Goal: Task Accomplishment & Management: Use online tool/utility

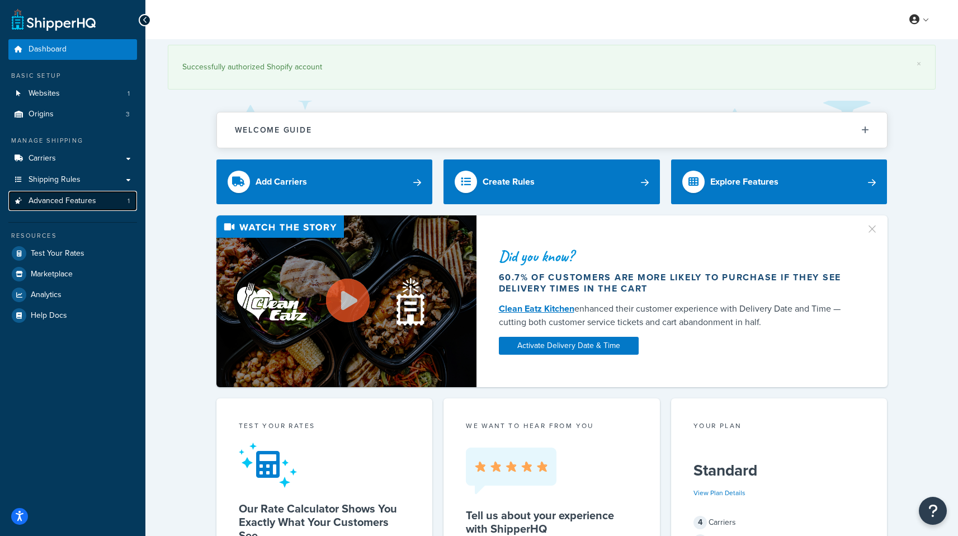
click at [81, 198] on span "Advanced Features" at bounding box center [63, 201] width 68 height 10
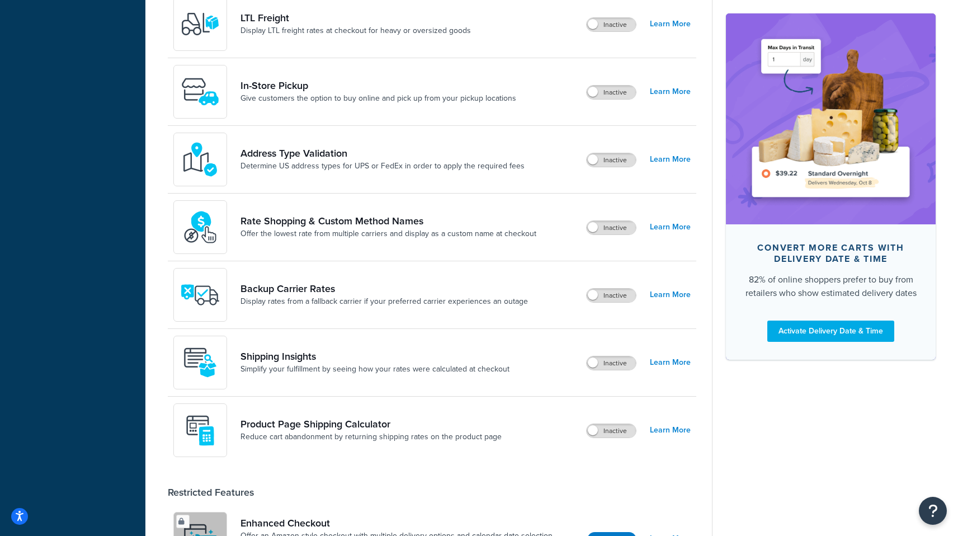
scroll to position [514, 0]
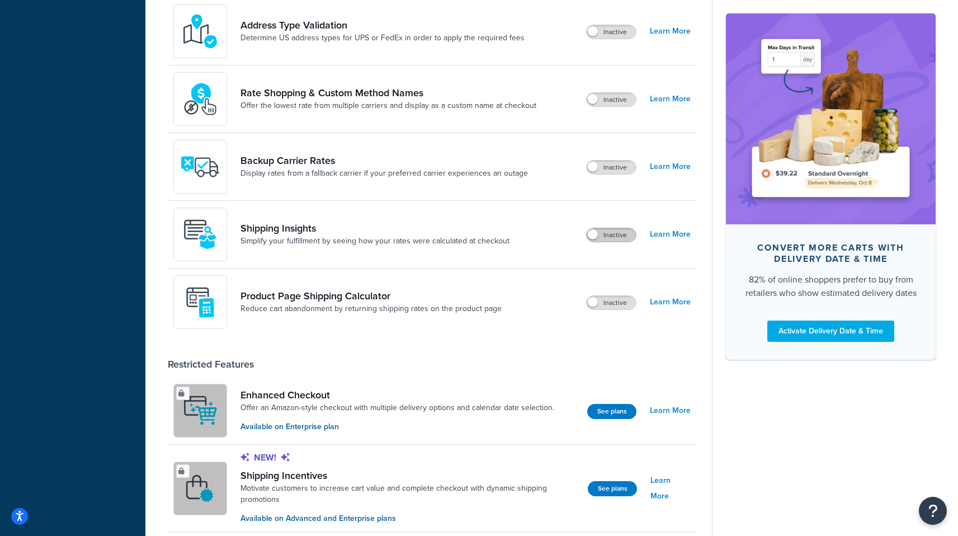
click at [599, 237] on label "Inactive" at bounding box center [610, 234] width 49 height 13
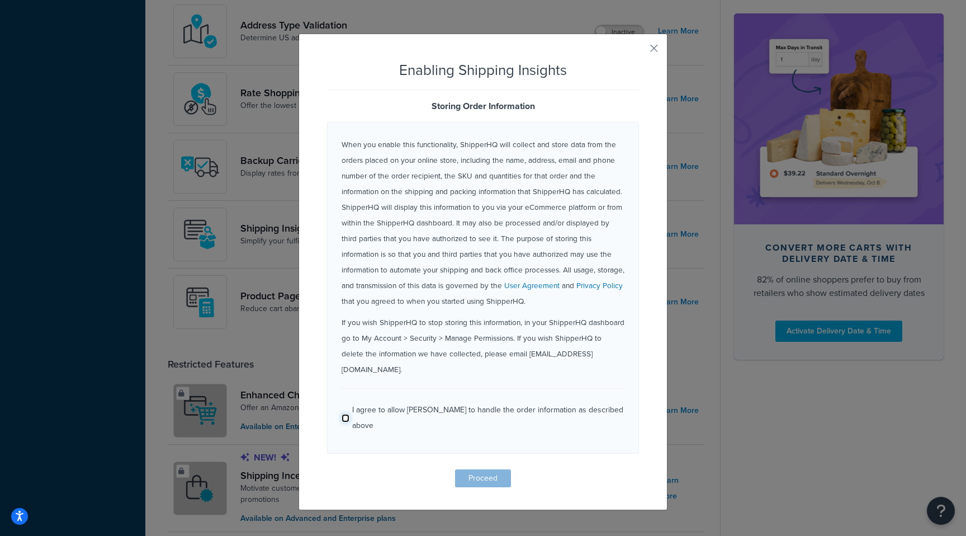
click at [343, 414] on input "I agree to allow [PERSON_NAME] to handle the order information as described abo…" at bounding box center [346, 418] width 8 height 8
checkbox input "true"
click at [472, 469] on button "Proceed" at bounding box center [483, 478] width 56 height 18
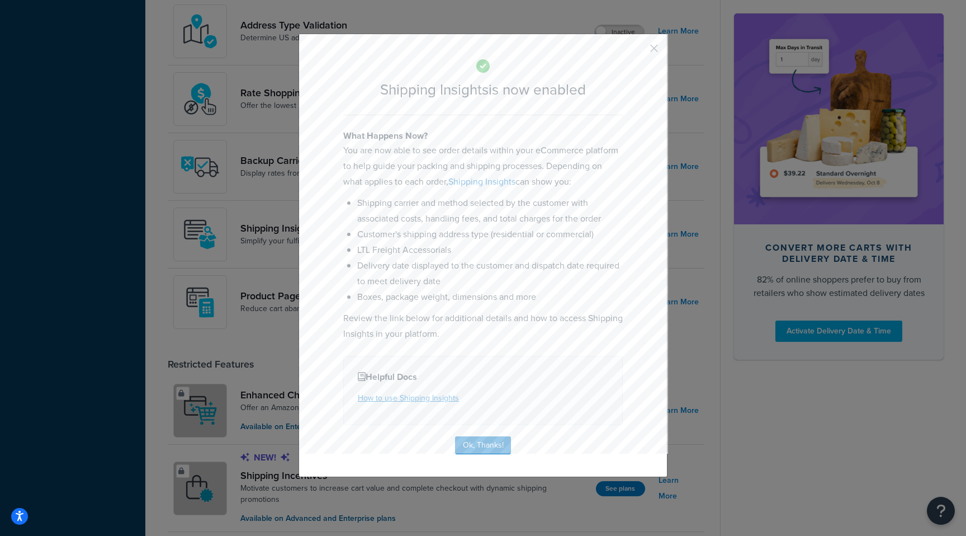
click at [639, 51] on button "button" at bounding box center [637, 52] width 3 height 3
